Goal: Task Accomplishment & Management: Use online tool/utility

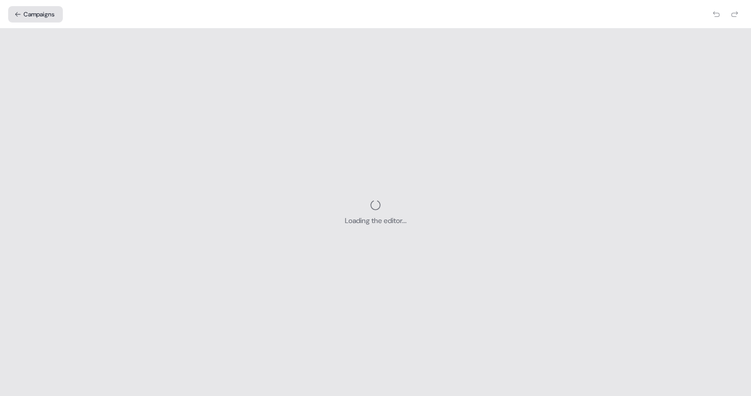
click at [45, 15] on button "Campaigns" at bounding box center [35, 14] width 55 height 16
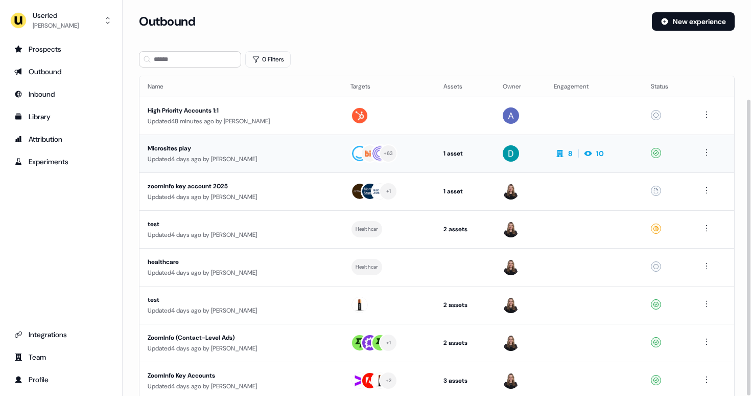
scroll to position [132, 0]
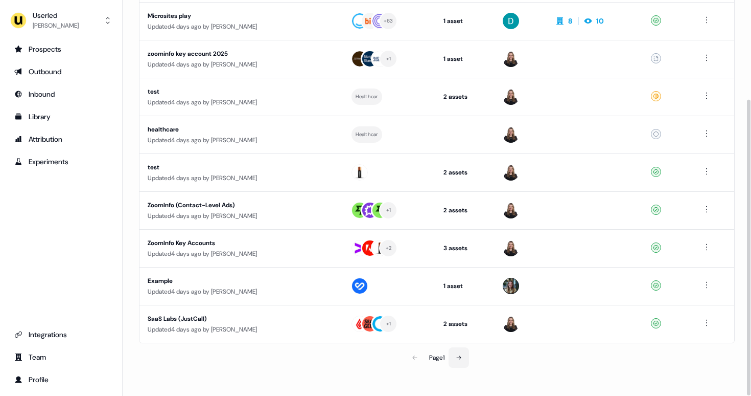
click at [456, 352] on button at bounding box center [459, 357] width 20 height 20
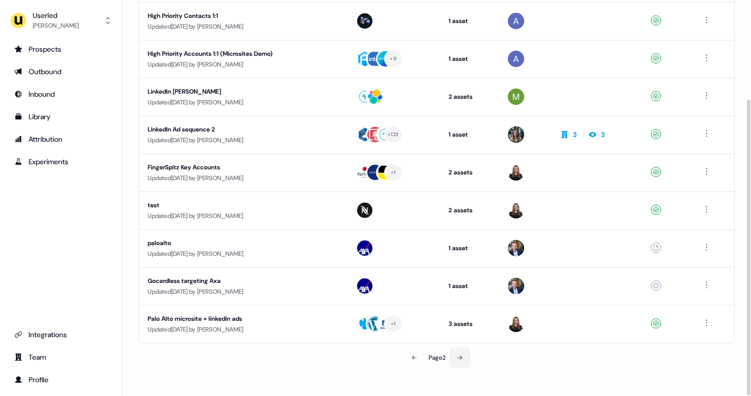
click at [456, 352] on button at bounding box center [460, 357] width 20 height 20
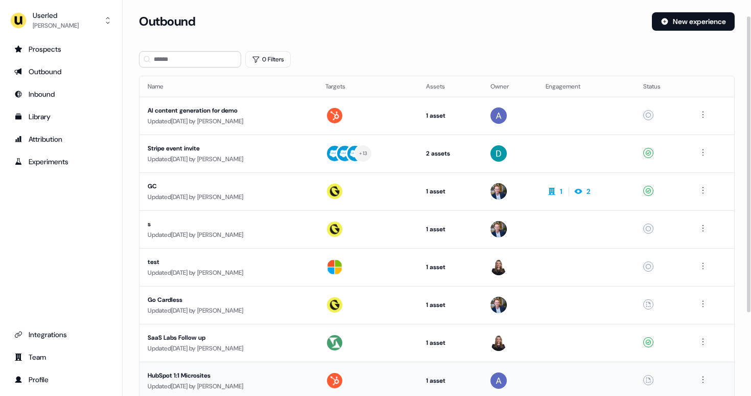
scroll to position [132, 0]
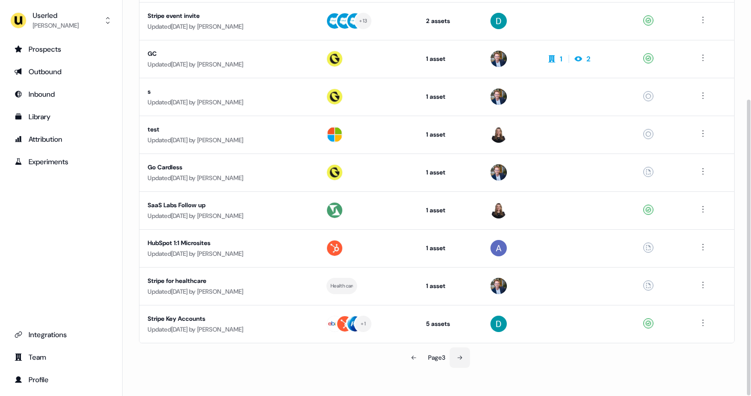
click at [455, 353] on button at bounding box center [460, 357] width 20 height 20
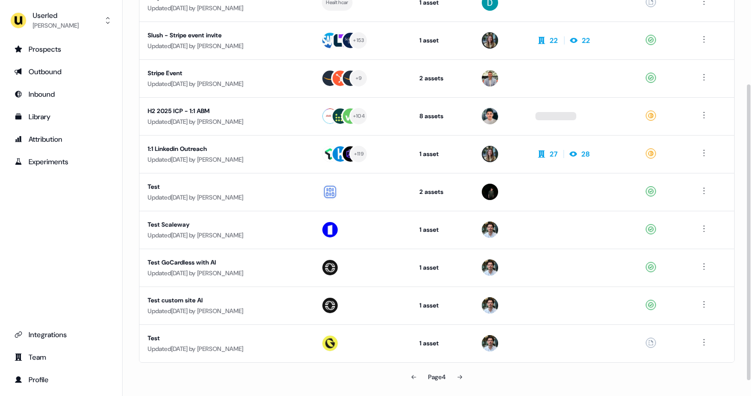
scroll to position [112, 0]
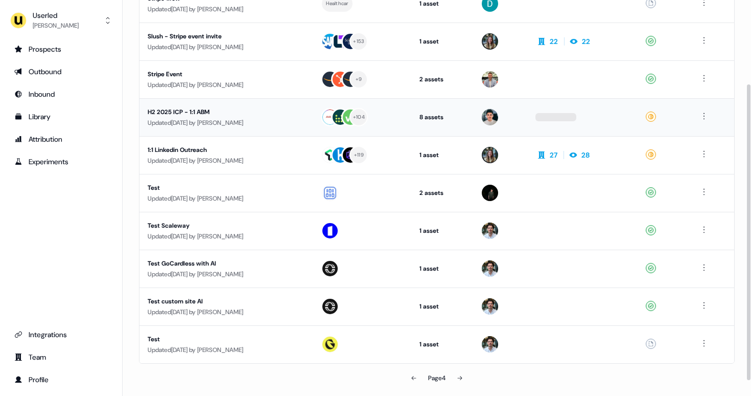
click at [253, 118] on div "Updated [DATE] by [PERSON_NAME]" at bounding box center [226, 123] width 157 height 10
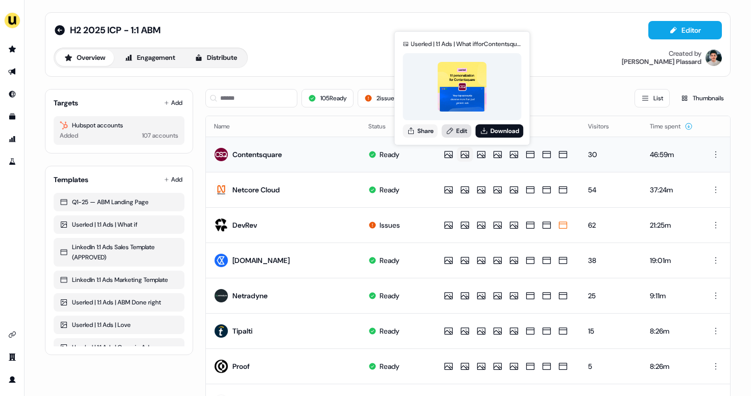
click at [455, 126] on link "Edit" at bounding box center [457, 130] width 30 height 13
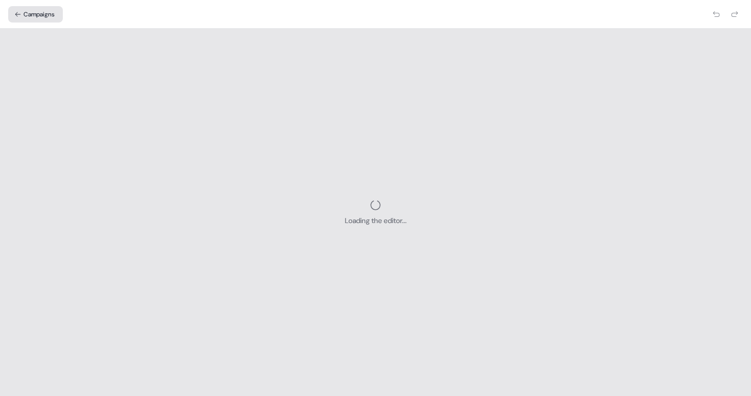
click at [21, 13] on icon at bounding box center [17, 14] width 7 height 7
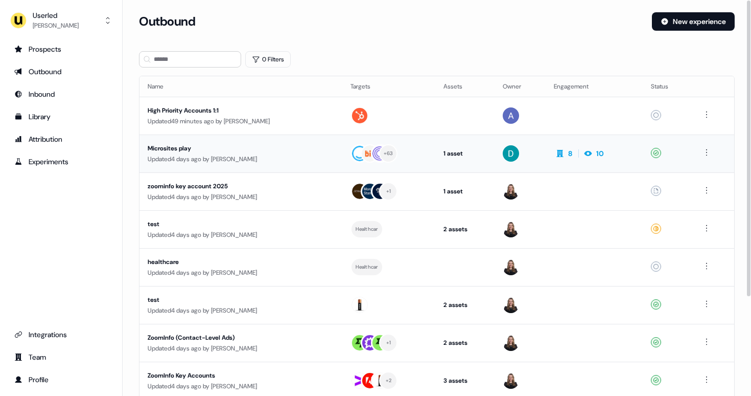
scroll to position [132, 0]
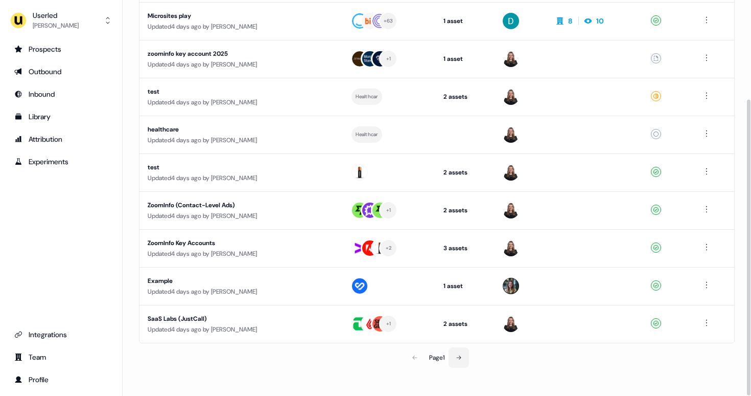
click at [461, 362] on button at bounding box center [459, 357] width 20 height 20
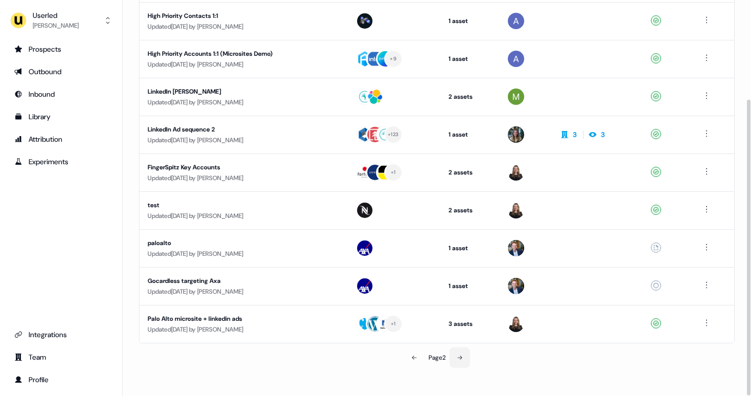
click at [461, 362] on button at bounding box center [460, 357] width 20 height 20
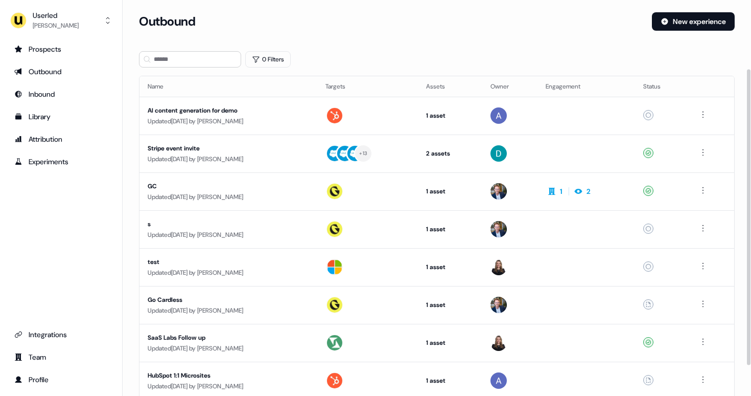
scroll to position [132, 0]
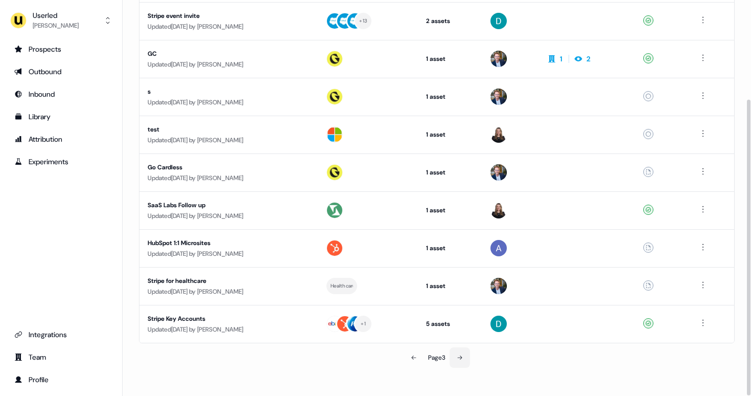
click at [462, 356] on icon at bounding box center [460, 357] width 6 height 6
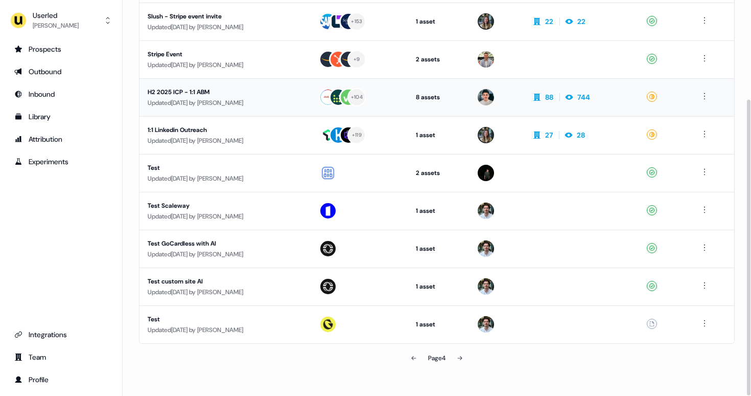
scroll to position [132, 0]
click at [460, 355] on icon at bounding box center [460, 357] width 6 height 6
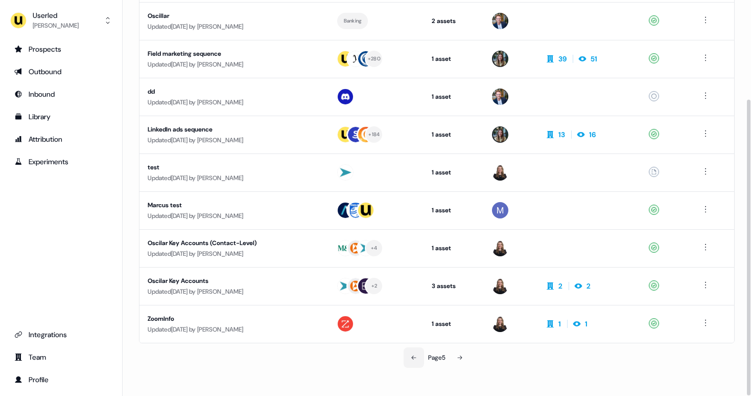
click at [409, 354] on button at bounding box center [414, 357] width 20 height 20
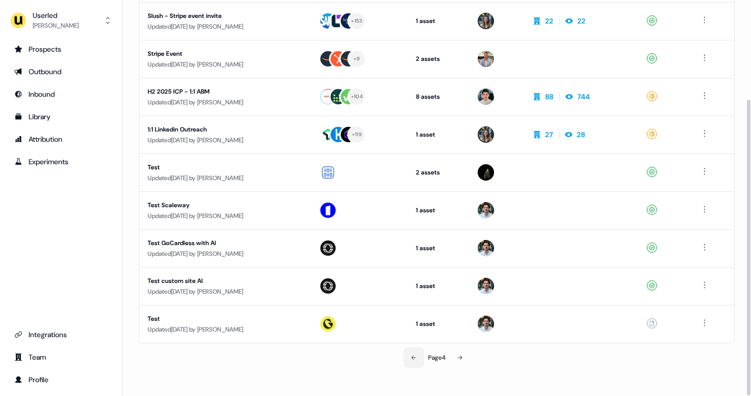
click at [409, 354] on button at bounding box center [414, 357] width 20 height 20
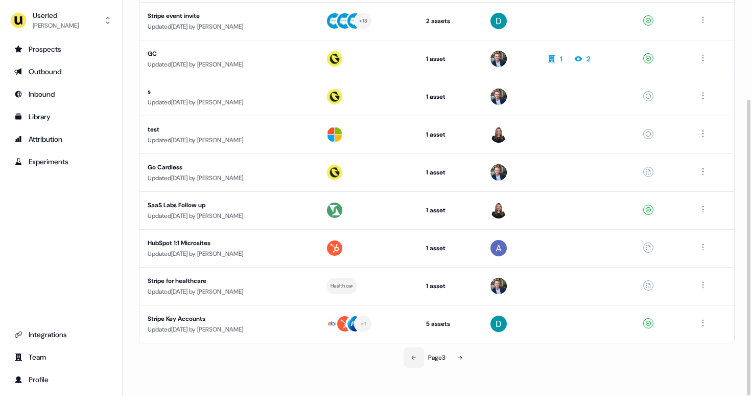
click at [409, 354] on button at bounding box center [414, 357] width 20 height 20
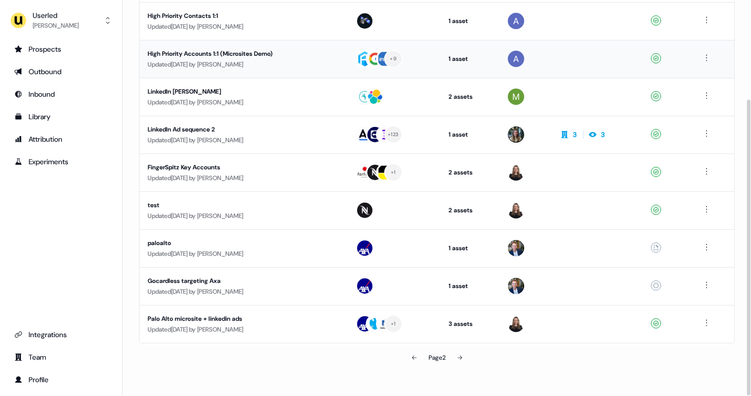
click at [293, 71] on td "High Priority Accounts 1:1 (Microsites Demo) Updated [DATE] by [PERSON_NAME]" at bounding box center [244, 59] width 208 height 38
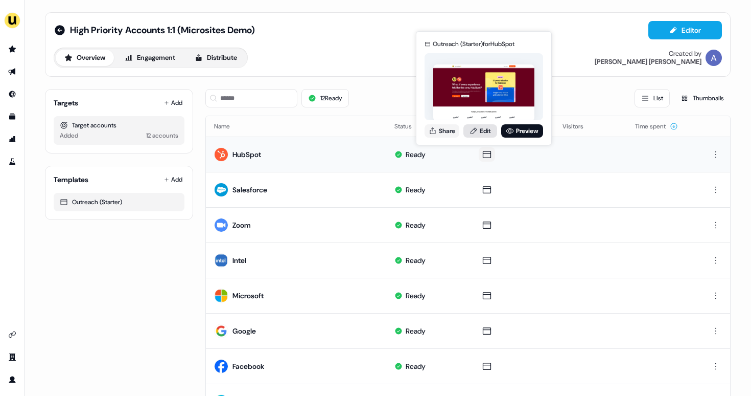
click at [475, 129] on icon at bounding box center [474, 131] width 8 height 8
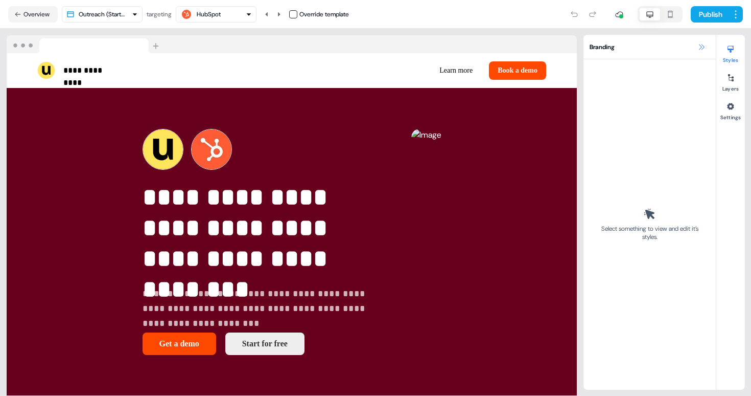
click at [700, 45] on icon at bounding box center [702, 47] width 8 height 8
click at [703, 46] on icon at bounding box center [702, 47] width 8 height 8
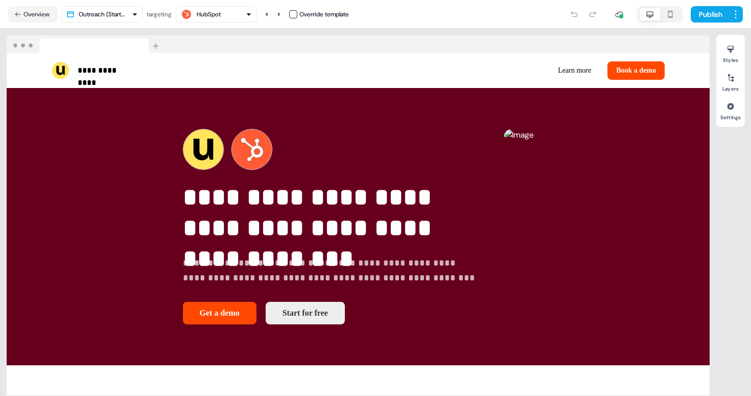
click at [424, 29] on div "**********" at bounding box center [358, 212] width 717 height 367
click at [89, 14] on html "**********" at bounding box center [375, 198] width 751 height 396
click at [102, 19] on html "**********" at bounding box center [375, 198] width 751 height 396
click at [47, 12] on button "Overview" at bounding box center [33, 14] width 50 height 16
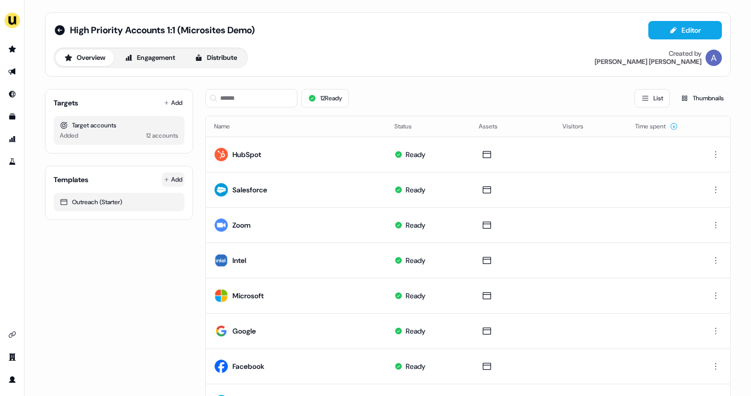
click at [179, 179] on html "For the best experience switch devices to a bigger screen. Go to [DOMAIN_NAME] …" at bounding box center [375, 198] width 751 height 396
click at [158, 204] on div "From Template library" at bounding box center [133, 199] width 85 height 16
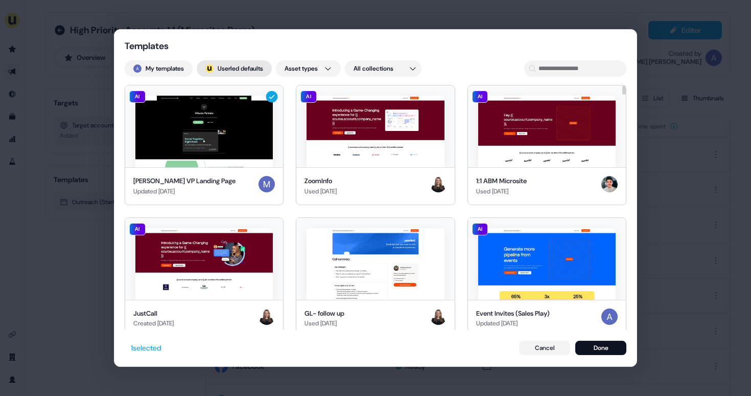
click at [254, 65] on button "; Userled defaults" at bounding box center [234, 68] width 75 height 16
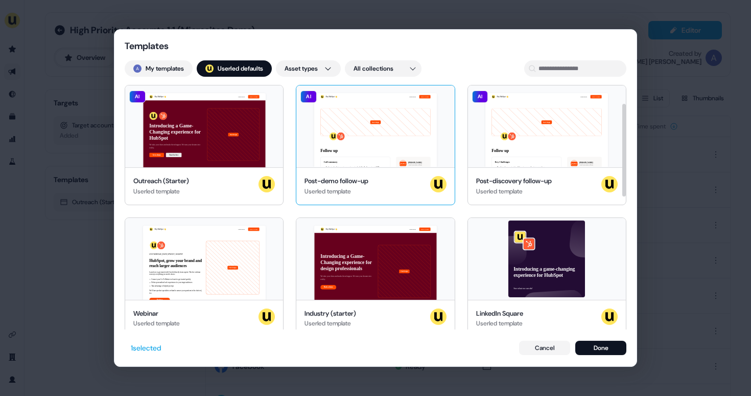
scroll to position [94, 0]
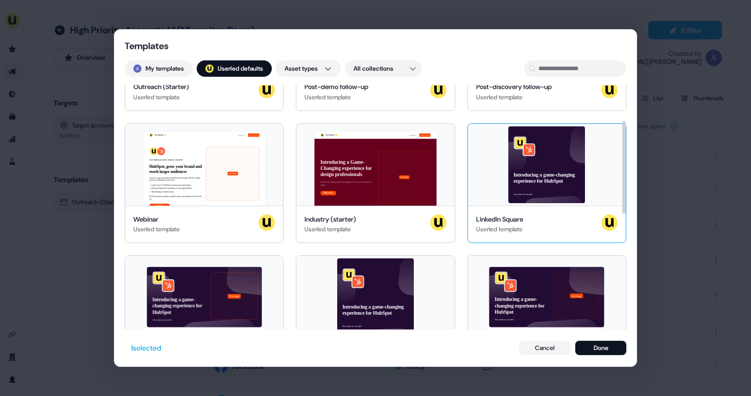
click at [486, 155] on div "Introducing a game-changing experience for HubSpot See what we can do!" at bounding box center [547, 165] width 158 height 82
click at [607, 348] on button "Done" at bounding box center [601, 347] width 51 height 14
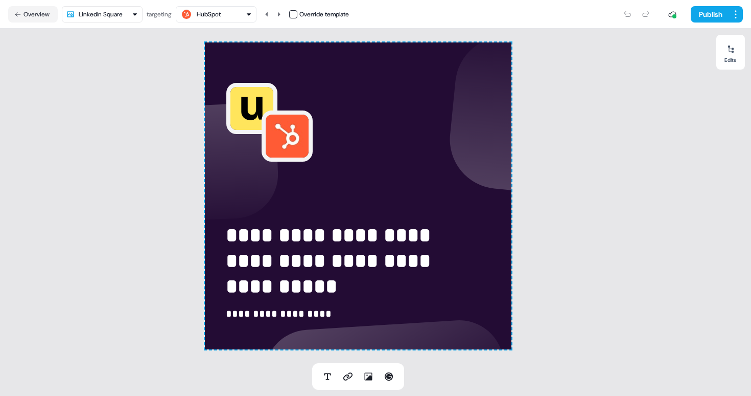
click at [594, 177] on div "**********" at bounding box center [358, 196] width 717 height 334
click at [234, 10] on div "HubSpot" at bounding box center [216, 14] width 72 height 12
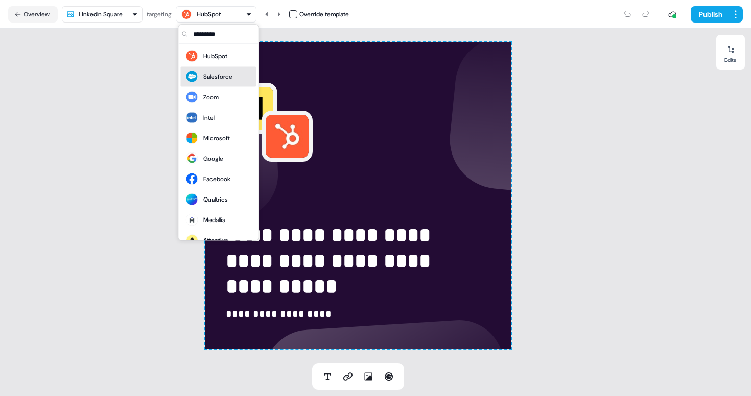
click at [219, 70] on div "Salesforce" at bounding box center [209, 77] width 48 height 14
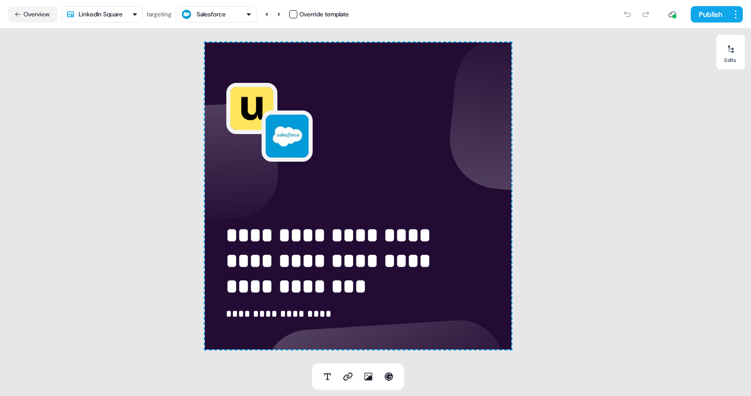
click at [217, 15] on div "Salesforce" at bounding box center [211, 14] width 29 height 10
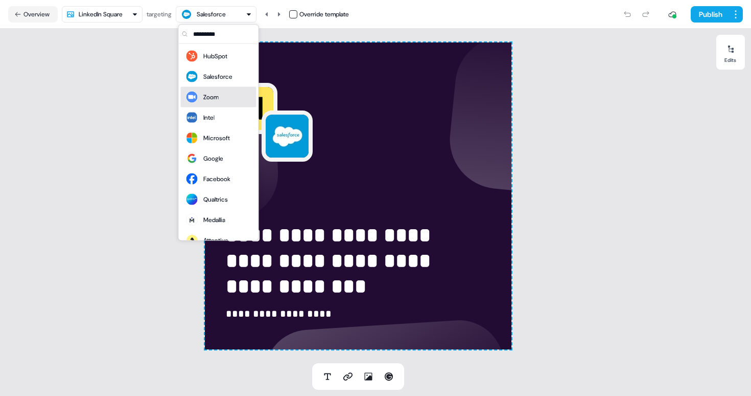
click at [218, 94] on div "Zoom" at bounding box center [210, 97] width 15 height 10
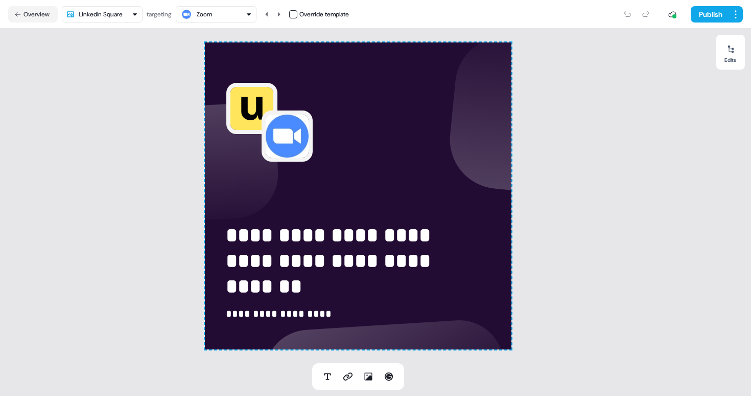
click at [228, 15] on div "Zoom" at bounding box center [216, 14] width 72 height 12
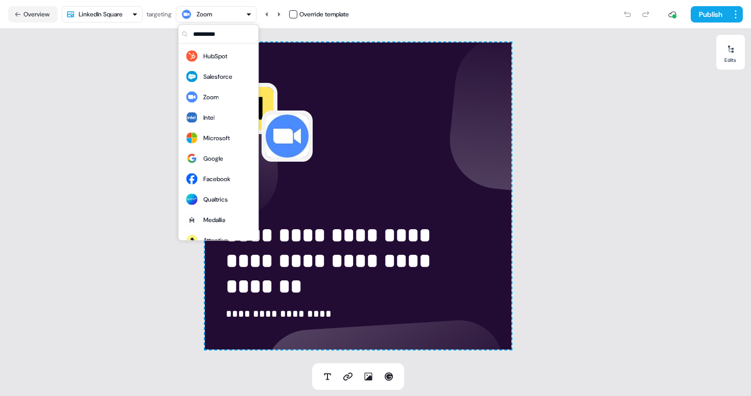
click at [227, 31] on input "text" at bounding box center [224, 34] width 67 height 18
click at [224, 50] on div "HubSpot" at bounding box center [206, 56] width 42 height 14
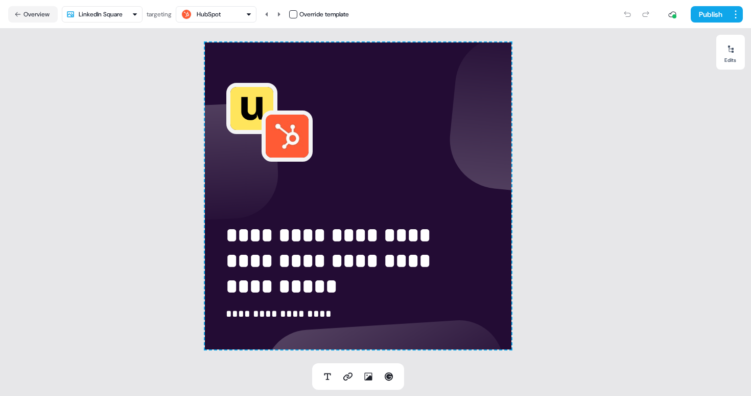
click at [228, 11] on div "HubSpot" at bounding box center [216, 14] width 72 height 12
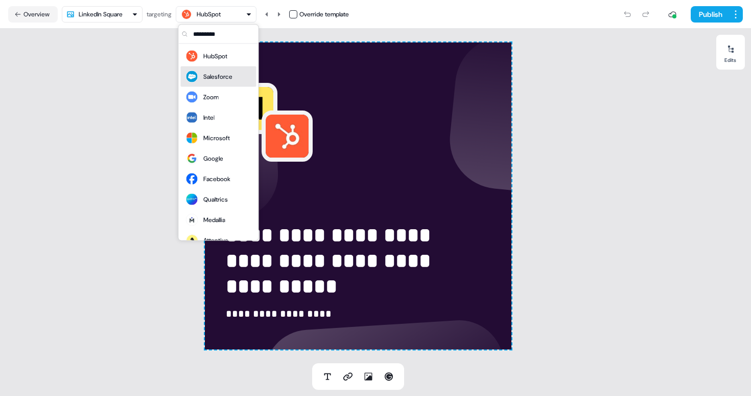
click at [210, 76] on div "Salesforce" at bounding box center [217, 77] width 29 height 10
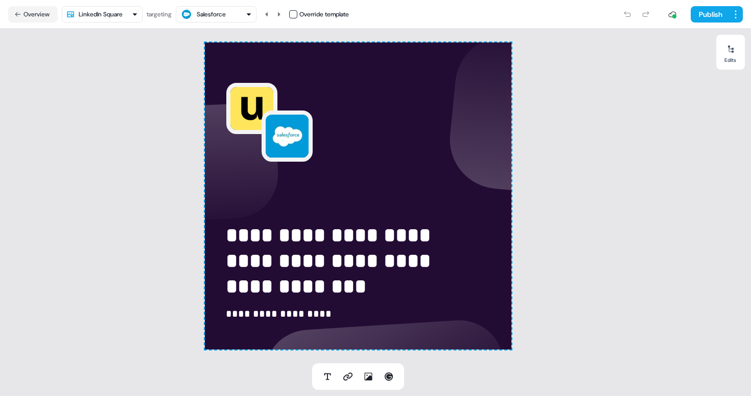
click at [230, 13] on div "Salesforce" at bounding box center [216, 14] width 72 height 12
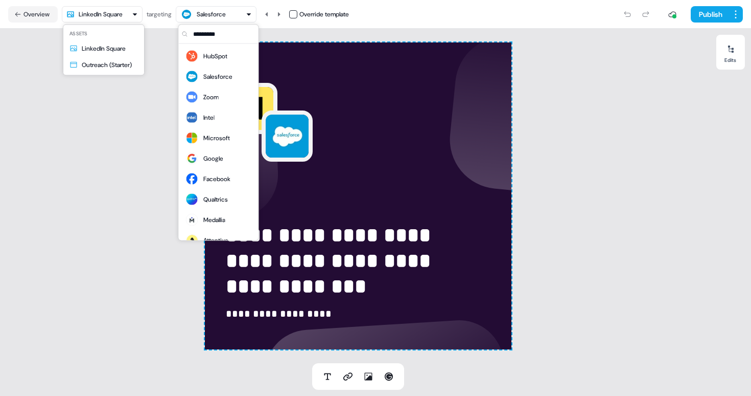
click at [135, 14] on html "**********" at bounding box center [375, 198] width 751 height 396
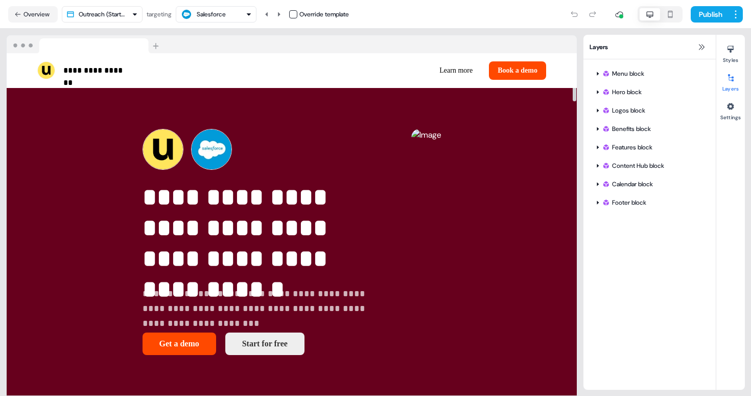
click at [675, 263] on div "Menu block Hero block Logos block Benefits block Features block Content Hub blo…" at bounding box center [650, 224] width 132 height 330
click at [240, 13] on div "Salesforce" at bounding box center [216, 14] width 72 height 12
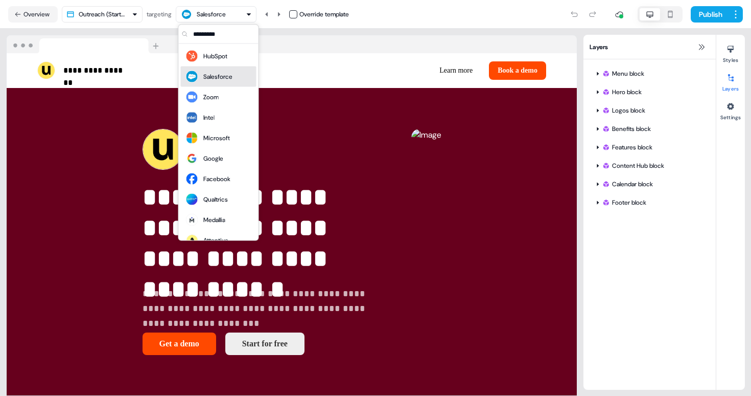
click at [221, 73] on div "Salesforce" at bounding box center [217, 77] width 29 height 10
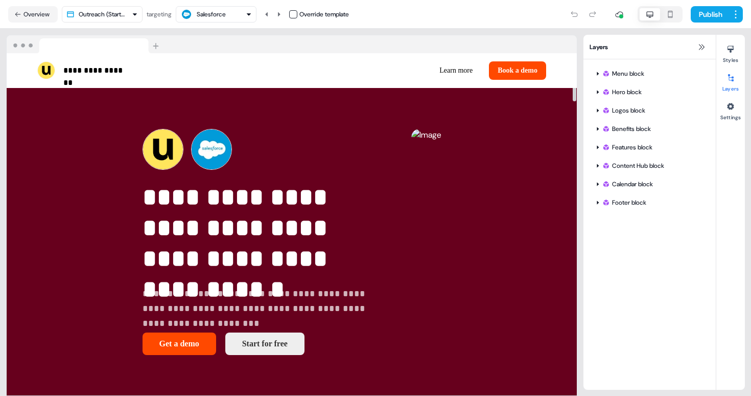
click at [234, 14] on div "Salesforce" at bounding box center [216, 14] width 72 height 12
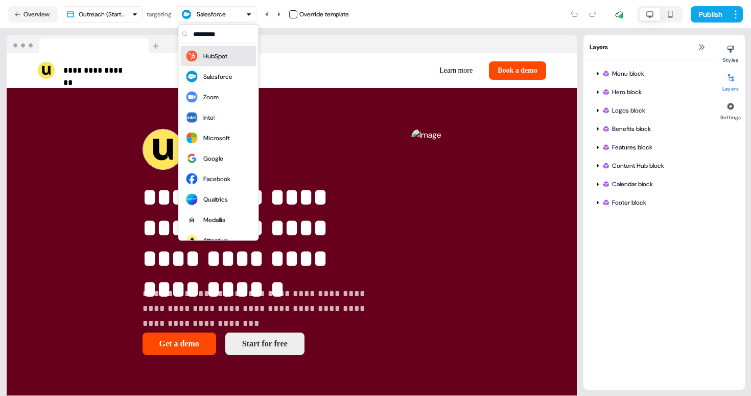
click at [218, 56] on div "HubSpot" at bounding box center [215, 56] width 24 height 10
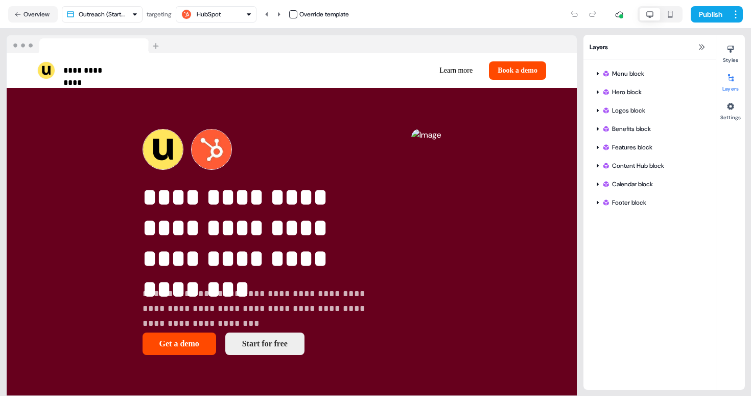
click at [240, 14] on div "HubSpot" at bounding box center [216, 14] width 72 height 12
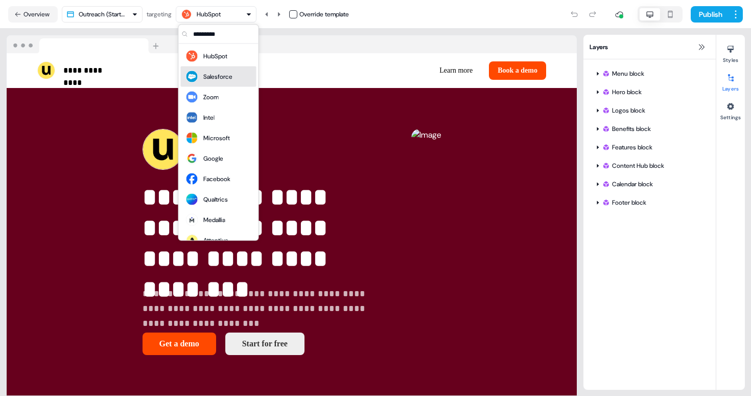
click at [224, 81] on div "Salesforce" at bounding box center [217, 77] width 29 height 10
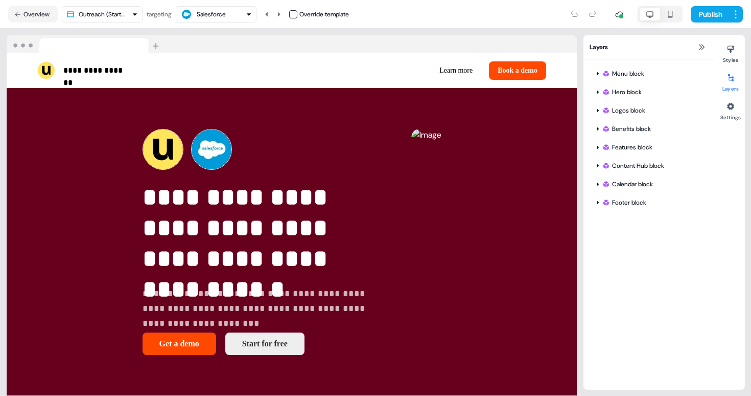
click at [251, 13] on icon "button" at bounding box center [249, 14] width 4 height 3
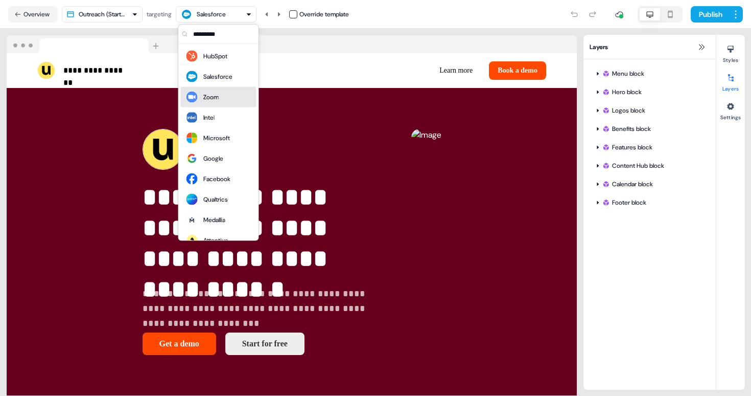
click at [229, 97] on div "Zoom" at bounding box center [218, 97] width 67 height 14
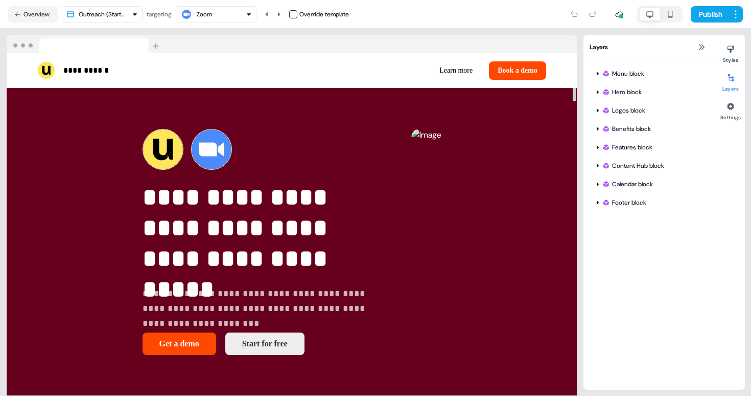
click at [480, 35] on div "**********" at bounding box center [291, 215] width 571 height 361
